Goal: Task Accomplishment & Management: Use online tool/utility

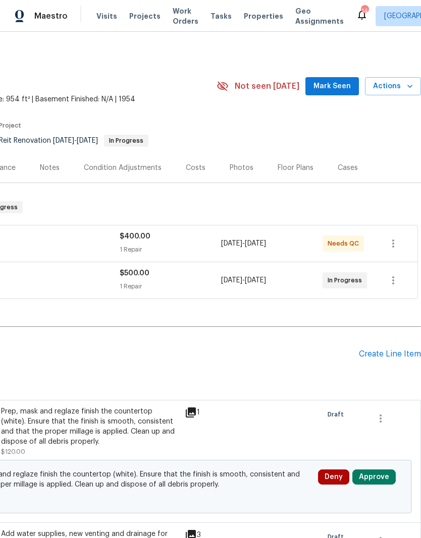
scroll to position [0, 149]
click at [397, 275] on icon "button" at bounding box center [393, 281] width 12 height 12
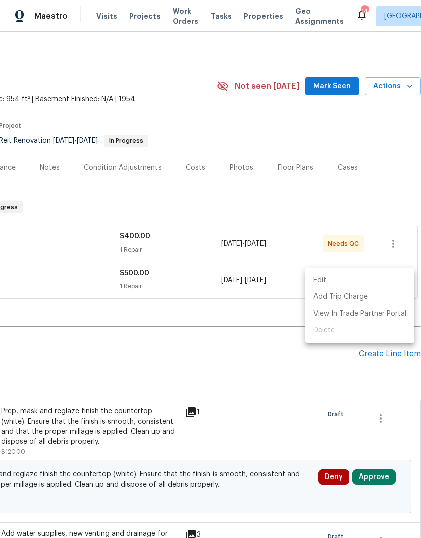
click at [279, 369] on div at bounding box center [210, 269] width 421 height 538
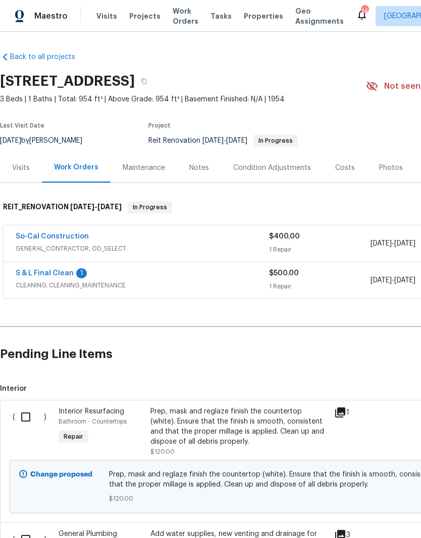
scroll to position [0, 0]
click at [52, 273] on link "S & L Final Clean" at bounding box center [45, 273] width 58 height 7
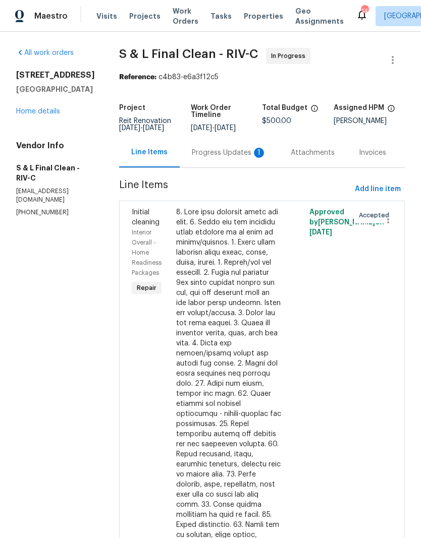
click at [226, 279] on div at bounding box center [228, 449] width 105 height 484
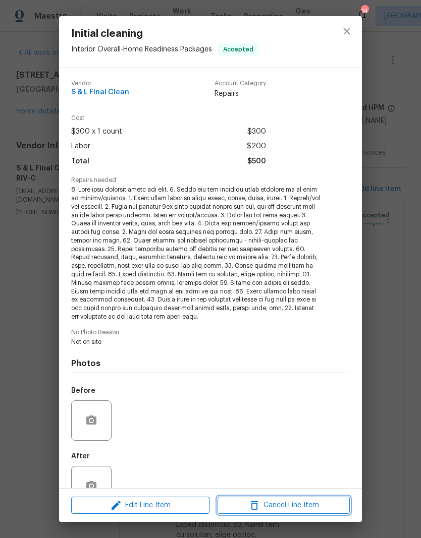
click at [299, 506] on span "Cancel Line Item" at bounding box center [284, 506] width 126 height 13
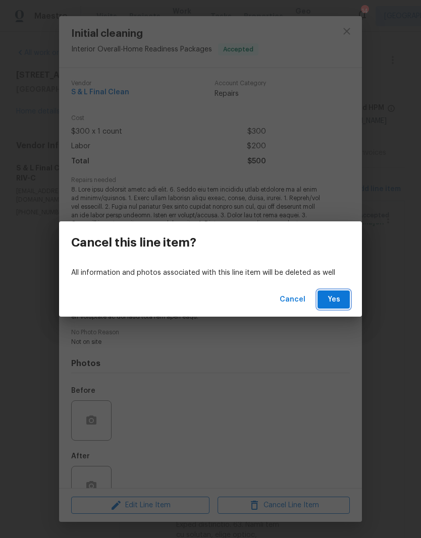
click at [335, 294] on span "Yes" at bounding box center [333, 300] width 16 height 13
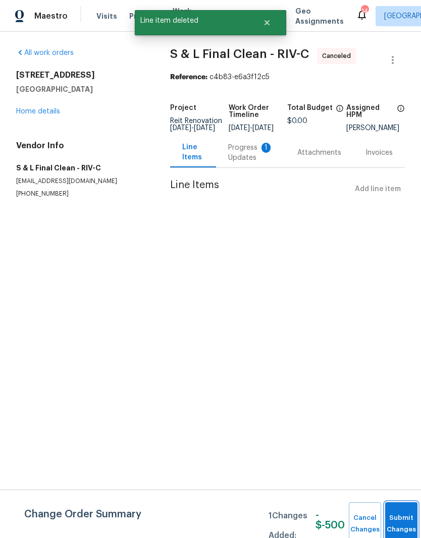
click at [396, 521] on button "Submit Changes" at bounding box center [401, 524] width 32 height 43
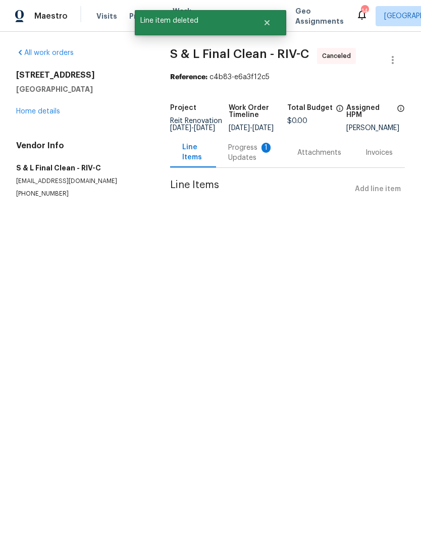
click at [248, 159] on div "Progress Updates 1" at bounding box center [250, 153] width 45 height 20
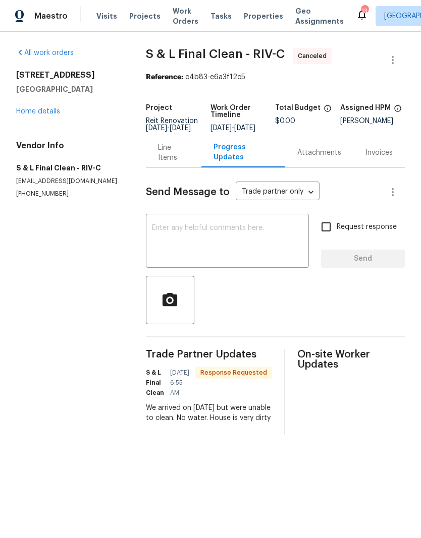
click at [27, 110] on link "Home details" at bounding box center [38, 111] width 44 height 7
